Goal: Find specific page/section: Find specific page/section

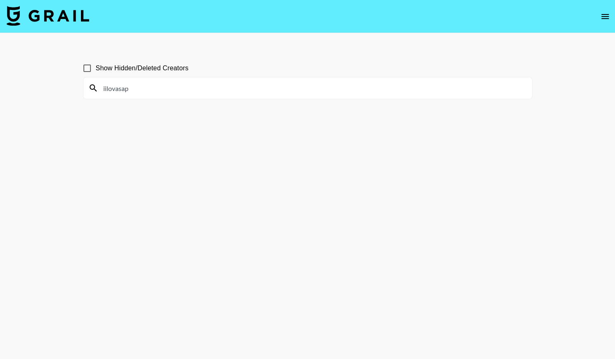
click at [188, 85] on input "iilovasap" at bounding box center [312, 87] width 429 height 13
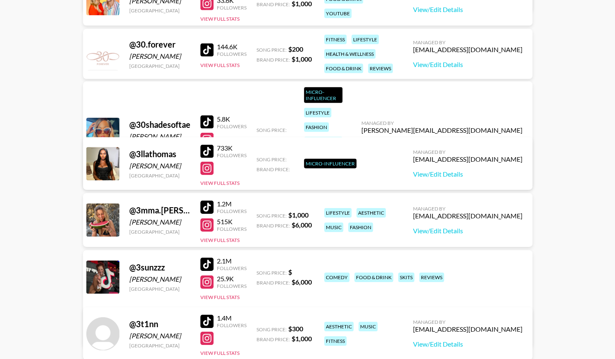
scroll to position [3290, 0]
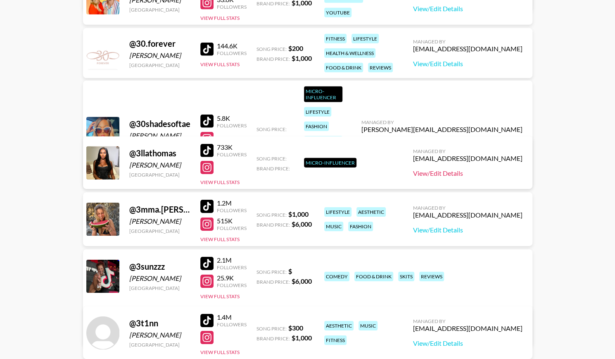
click at [447, 174] on link "View/Edit Details" at bounding box center [467, 173] width 109 height 8
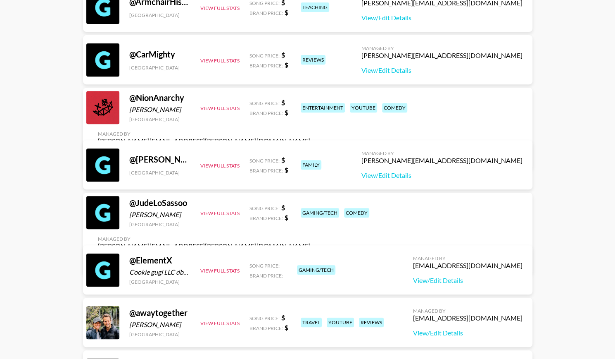
scroll to position [0, 0]
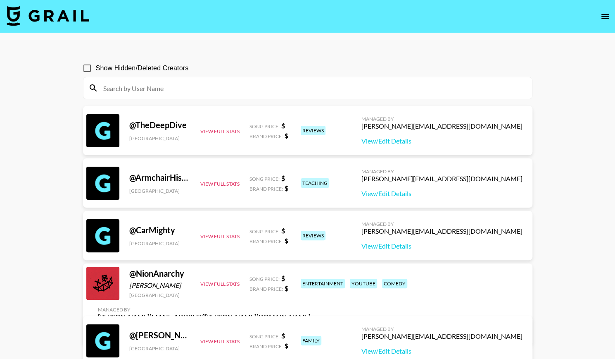
click at [131, 86] on input at bounding box center [312, 87] width 429 height 13
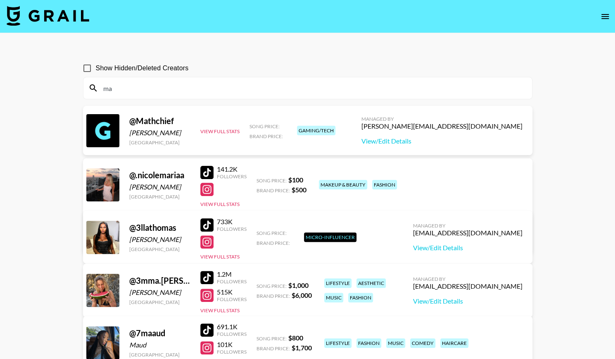
type input "m"
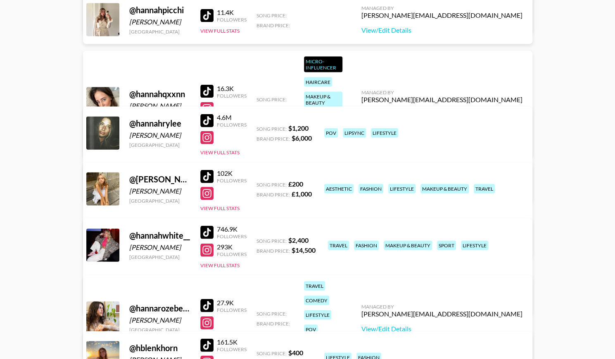
scroll to position [1044, 0]
click at [212, 184] on div "102K Followers View Full Stats" at bounding box center [223, 188] width 46 height 46
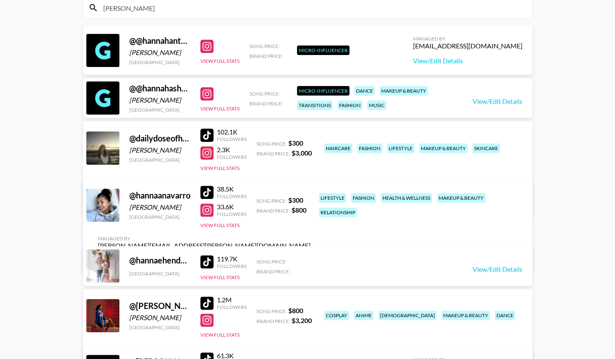
scroll to position [0, 0]
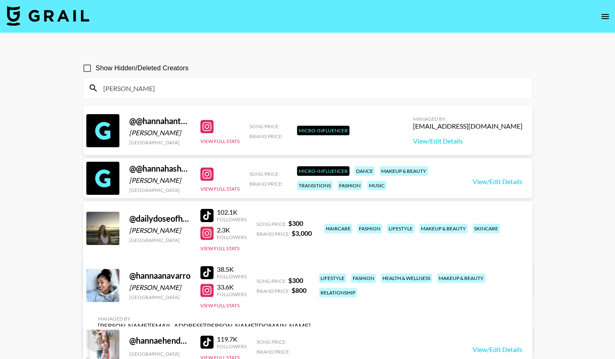
click at [140, 92] on input "hanna" at bounding box center [312, 87] width 429 height 13
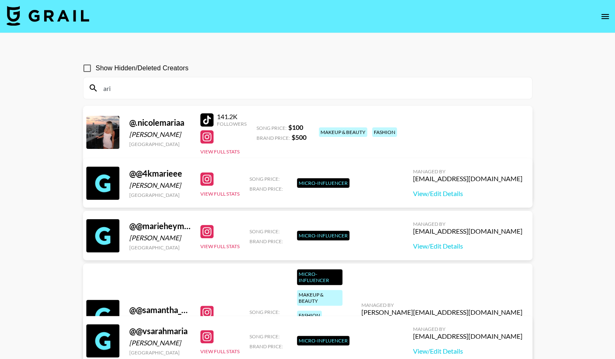
type input "ari"
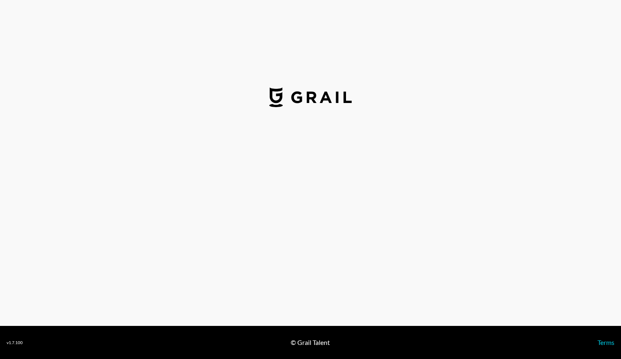
select select "USD"
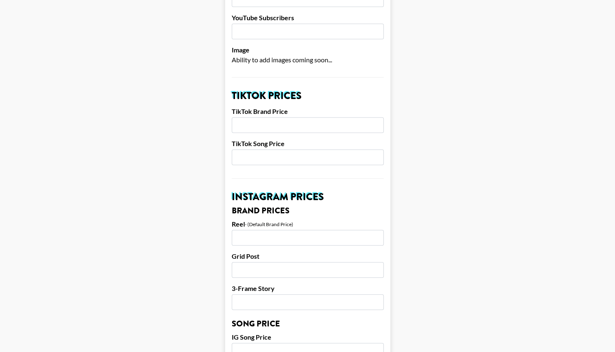
scroll to position [217, 0]
